Goal: Find specific page/section: Find specific page/section

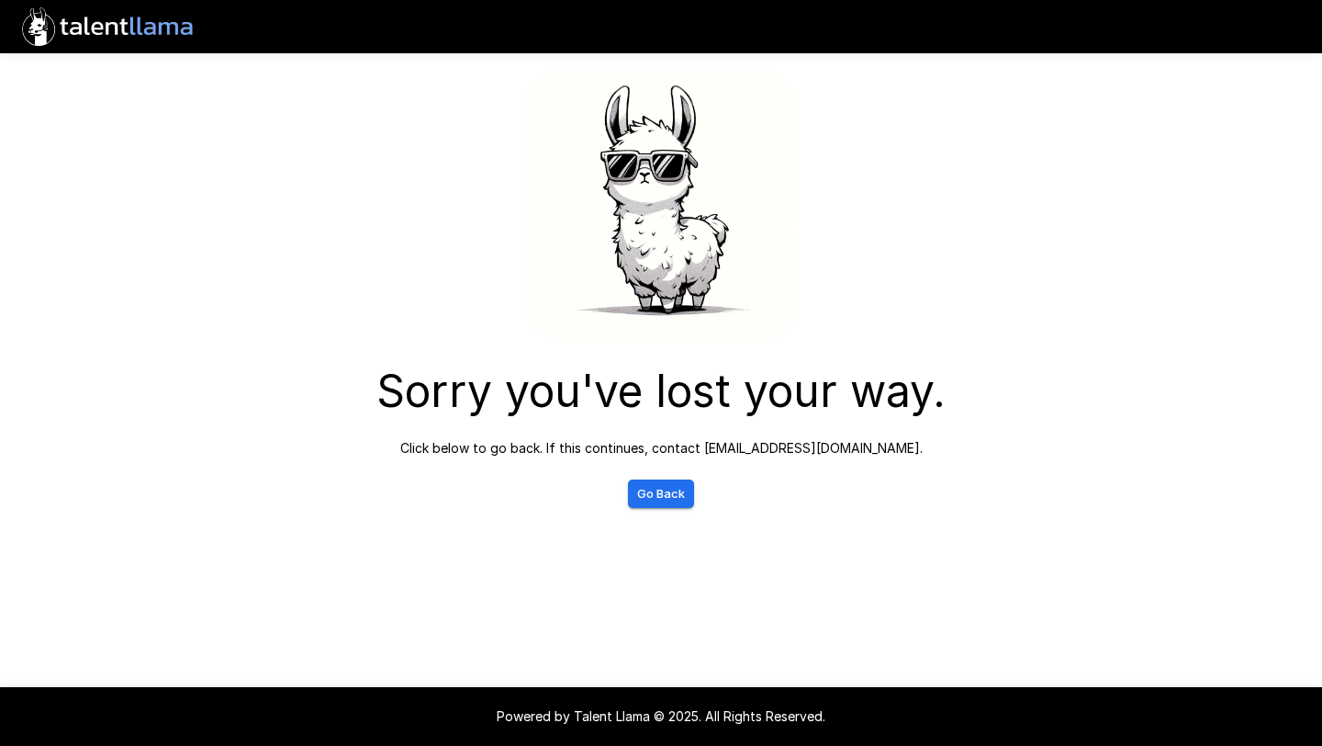
click at [769, 513] on div "Sorry you've lost your way. Click below to go back. If this continues, contact …" at bounding box center [661, 290] width 1102 height 581
click at [663, 484] on link "Go Back" at bounding box center [661, 493] width 66 height 28
